Goal: Transaction & Acquisition: Purchase product/service

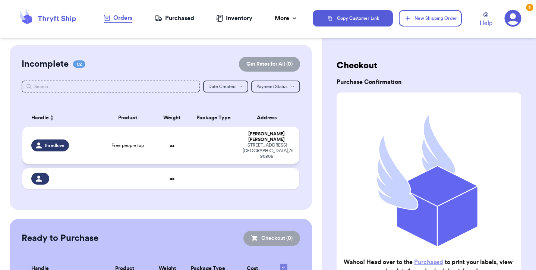
click at [88, 144] on div "thredlove" at bounding box center [63, 145] width 64 height 12
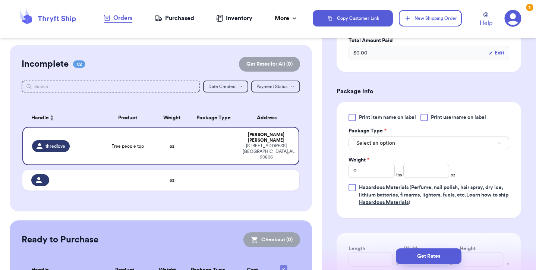
scroll to position [270, 0]
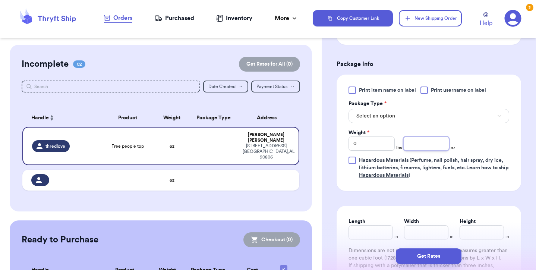
click at [428, 142] on input "number" at bounding box center [426, 143] width 46 height 14
type input "7.6"
click at [374, 117] on span "Select an option" at bounding box center [375, 115] width 39 height 7
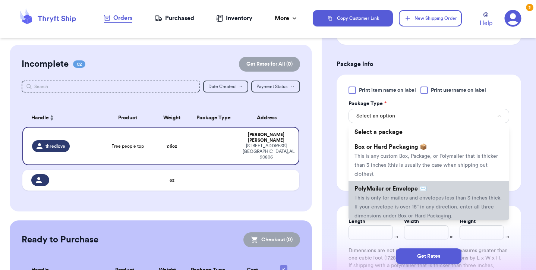
click at [380, 192] on span "PolyMailer or Envelope ✉️" at bounding box center [390, 189] width 72 height 6
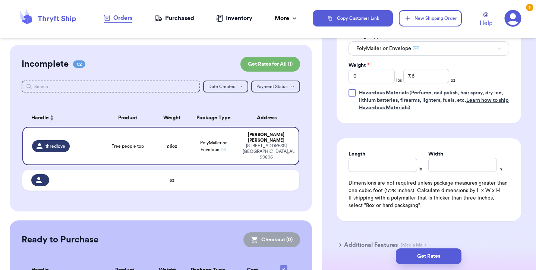
scroll to position [379, 0]
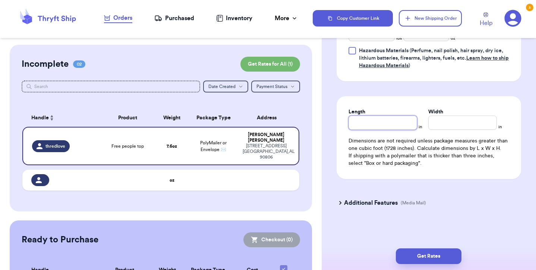
click at [377, 129] on input "Length" at bounding box center [382, 122] width 69 height 14
type input "7"
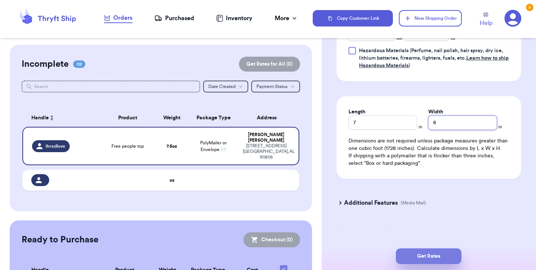
type input "8"
click at [440, 255] on button "Get Rates" at bounding box center [429, 256] width 66 height 16
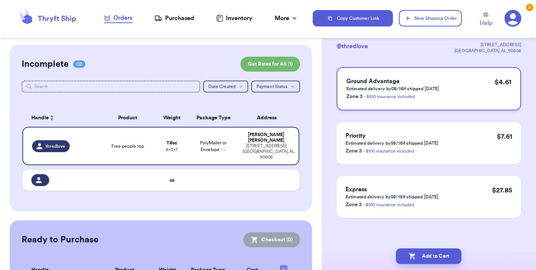
scroll to position [0, 0]
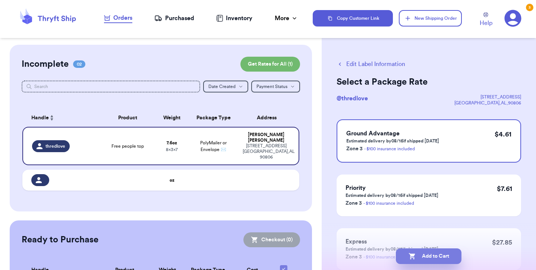
click at [421, 259] on button "Add to Cart" at bounding box center [429, 256] width 66 height 16
checkbox input "true"
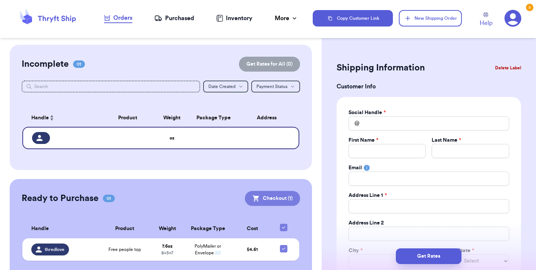
click at [256, 202] on button "Checkout ( 1 )" at bounding box center [272, 198] width 55 height 15
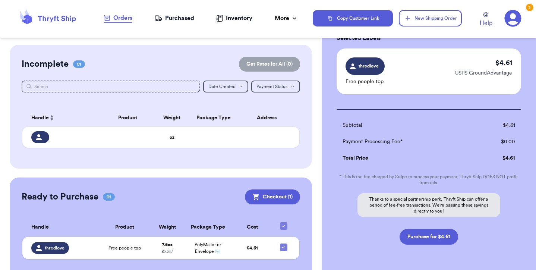
scroll to position [47, 0]
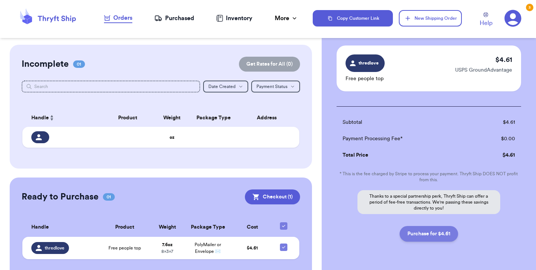
click at [428, 234] on button "Purchase for $4.61" at bounding box center [428, 234] width 58 height 16
checkbox input "false"
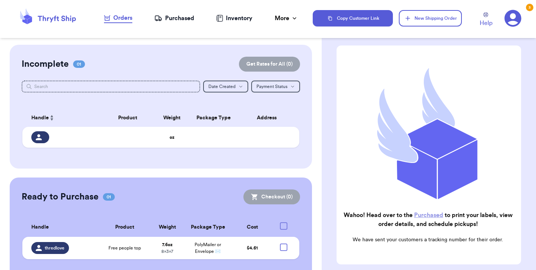
checkbox input "true"
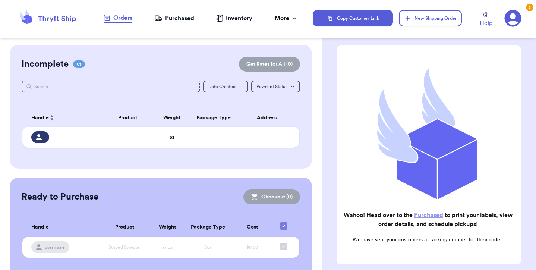
scroll to position [49, 0]
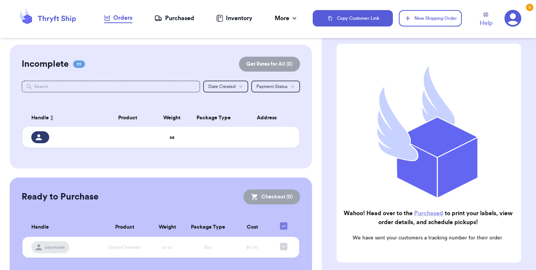
click at [421, 216] on link "Purchased" at bounding box center [428, 213] width 29 height 6
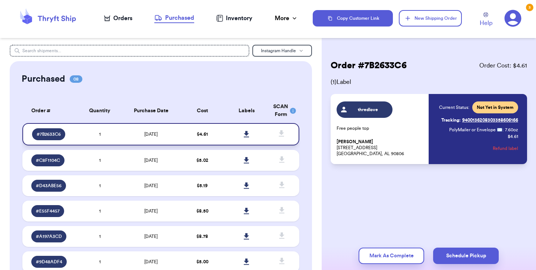
click at [247, 135] on icon at bounding box center [247, 134] width 6 height 7
